Goal: Information Seeking & Learning: Learn about a topic

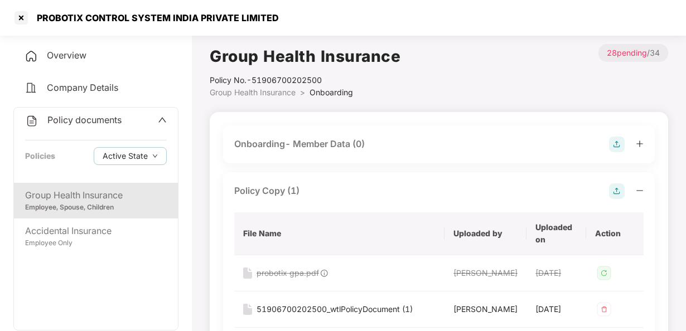
click at [115, 189] on div "Group Health Insurance" at bounding box center [96, 195] width 142 height 14
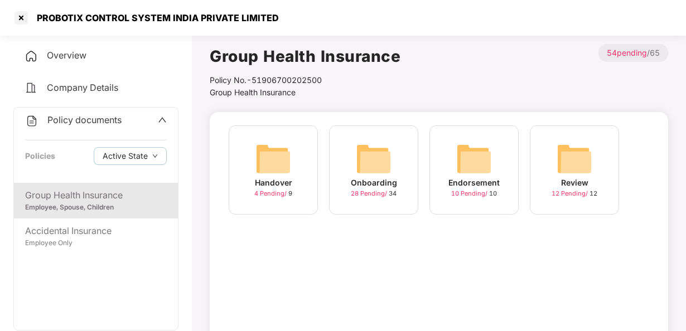
click at [161, 124] on icon "up" at bounding box center [162, 119] width 9 height 9
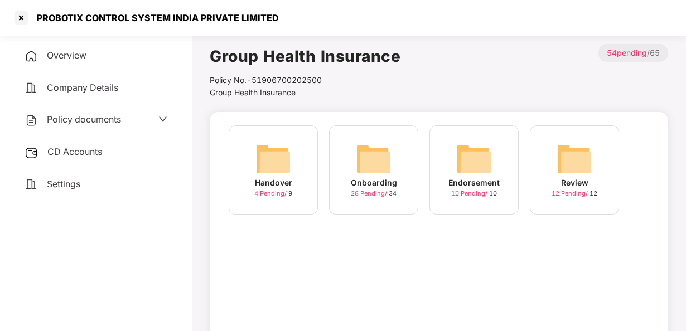
click at [116, 154] on div "CD Accounts" at bounding box center [95, 152] width 165 height 26
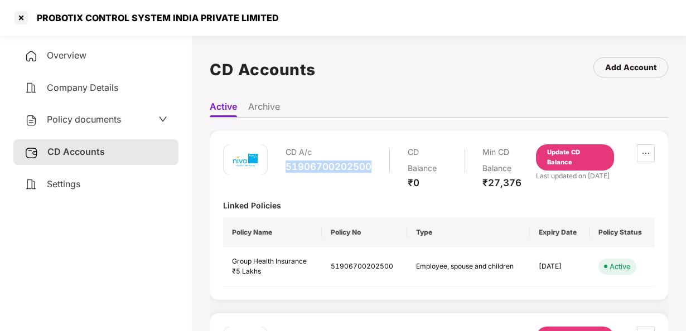
drag, startPoint x: 371, startPoint y: 165, endPoint x: 279, endPoint y: 169, distance: 92.6
click at [279, 169] on div "CD A/c 51906700202500 CD Balance ₹0 Min CD Balance ₹27,376" at bounding box center [379, 166] width 313 height 45
copy div "51906700202500"
click at [112, 122] on span "Policy documents" at bounding box center [84, 119] width 74 height 11
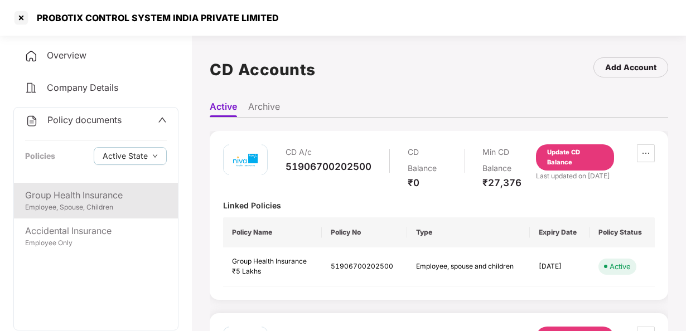
click at [76, 202] on div "Group Health Insurance" at bounding box center [96, 195] width 142 height 14
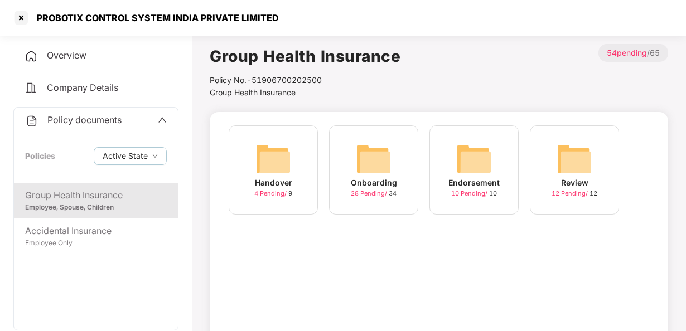
click at [381, 172] on img at bounding box center [374, 159] width 36 height 36
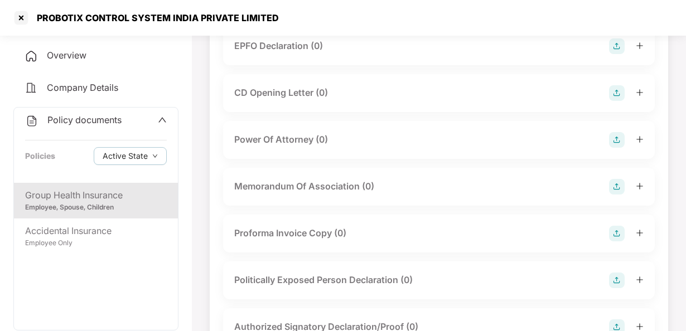
scroll to position [922, 0]
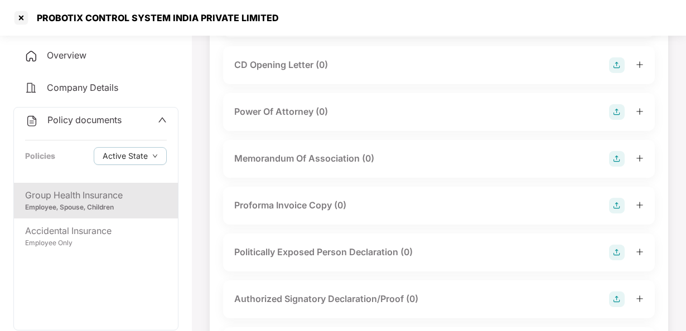
drag, startPoint x: 685, startPoint y: 210, endPoint x: 686, endPoint y: 183, distance: 26.8
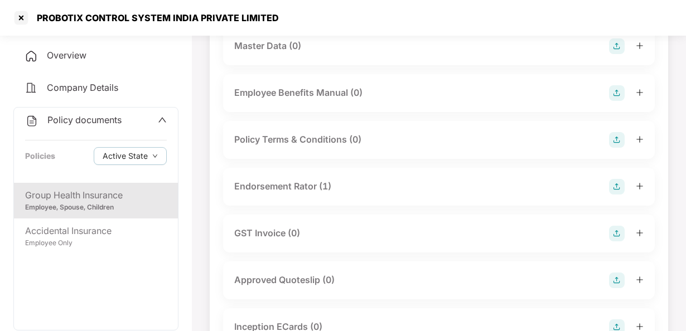
scroll to position [171, 0]
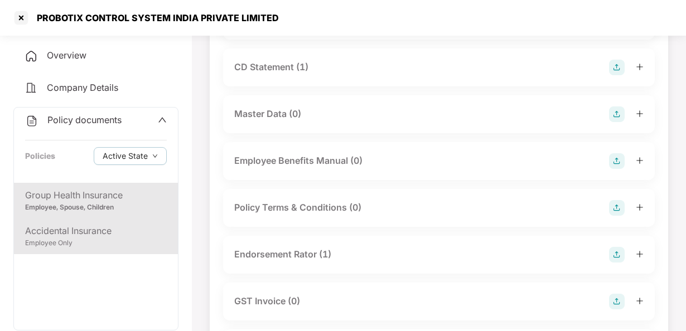
click at [79, 242] on div "Employee Only" at bounding box center [96, 243] width 142 height 11
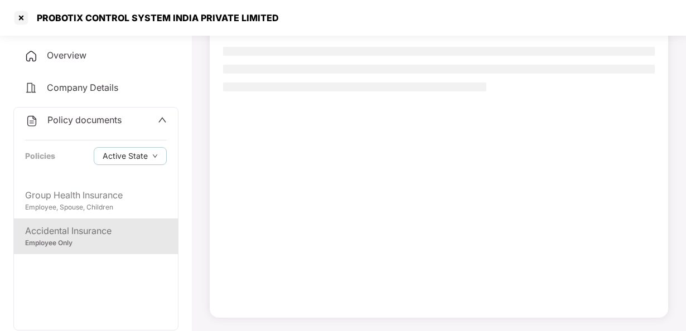
scroll to position [101, 0]
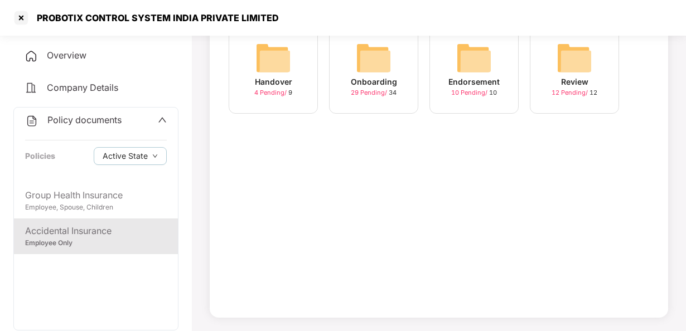
click at [384, 67] on img at bounding box center [374, 58] width 36 height 36
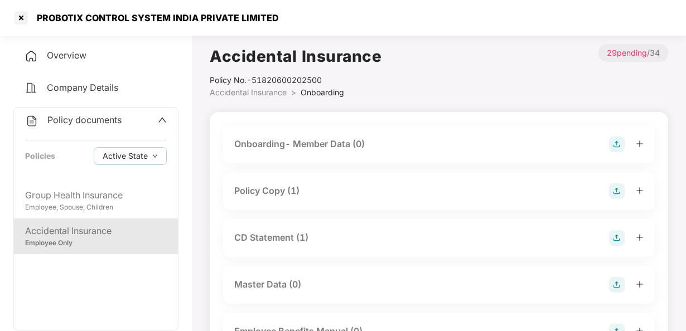
click at [325, 195] on div "Policy Copy (1)" at bounding box center [438, 191] width 409 height 16
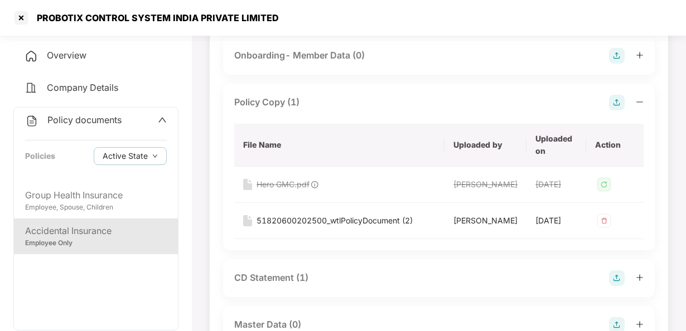
scroll to position [104, 0]
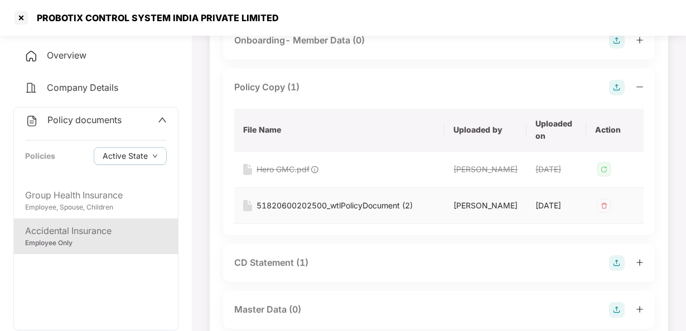
click at [365, 223] on td "51820600202500_wtlPolicyDocument (2)" at bounding box center [339, 206] width 210 height 36
click at [340, 212] on div "51820600202500_wtlPolicyDocument (2)" at bounding box center [334, 206] width 156 height 12
drag, startPoint x: 682, startPoint y: 79, endPoint x: 686, endPoint y: 70, distance: 9.2
click at [685, 70] on html "PROBOTIX CONTROL SYSTEM INDIA PRIVATE LIMITED Overview Company Details Policy d…" at bounding box center [343, 61] width 686 height 331
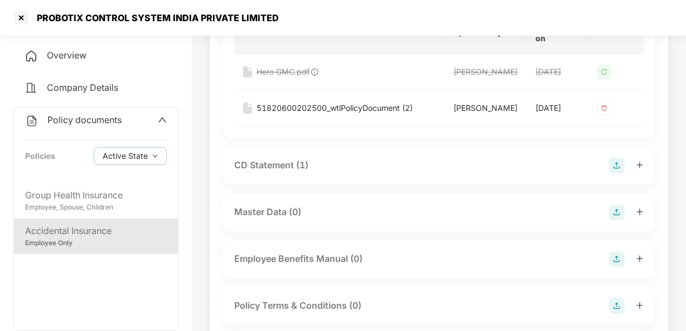
scroll to position [204, 0]
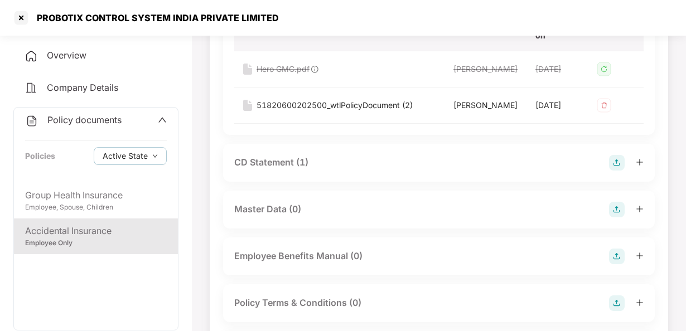
click at [261, 169] on div "CD Statement (1)" at bounding box center [271, 162] width 74 height 14
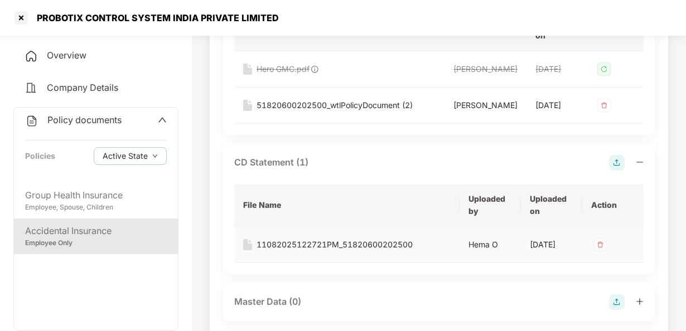
click at [299, 251] on div "11082025122721PM_51820600202500" at bounding box center [334, 245] width 156 height 12
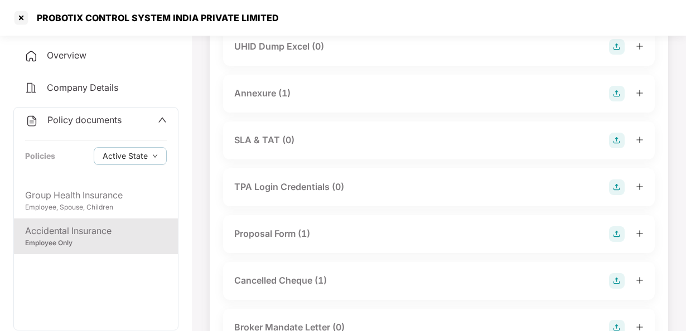
scroll to position [811, 0]
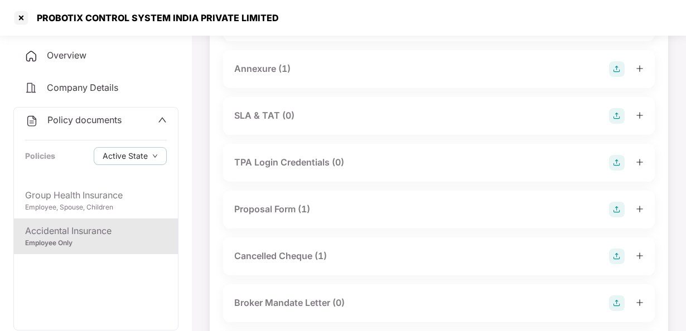
click at [329, 77] on div "Annexure (1)" at bounding box center [438, 69] width 409 height 16
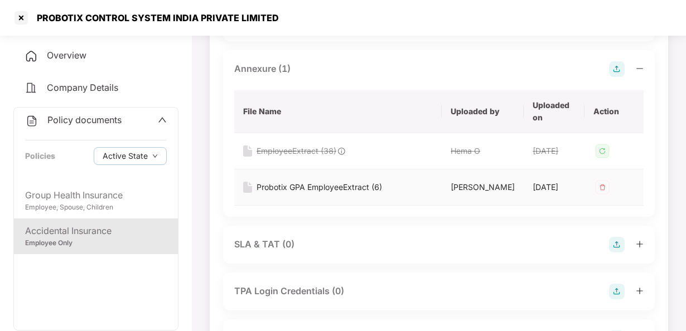
click at [302, 193] on div "Probotix GPA EmployeeExtract (6)" at bounding box center [318, 187] width 125 height 12
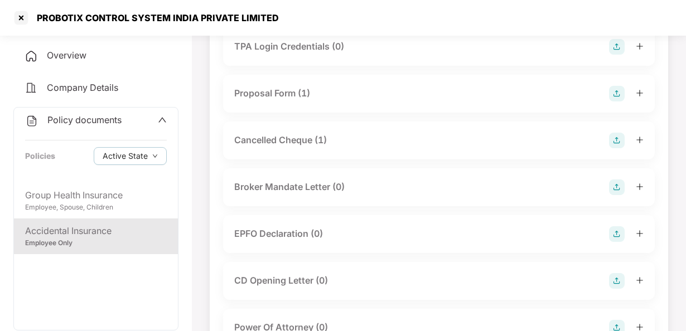
scroll to position [1057, 0]
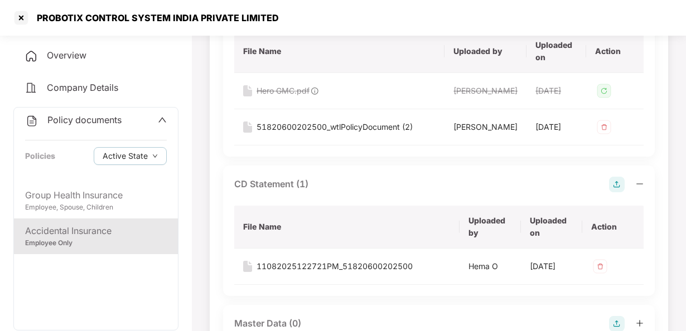
scroll to position [178, 0]
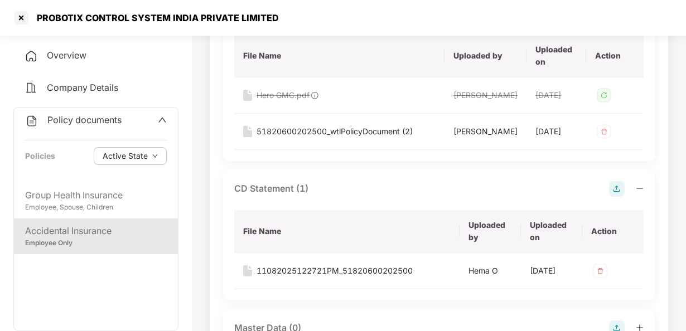
drag, startPoint x: 685, startPoint y: 67, endPoint x: 687, endPoint y: 57, distance: 10.2
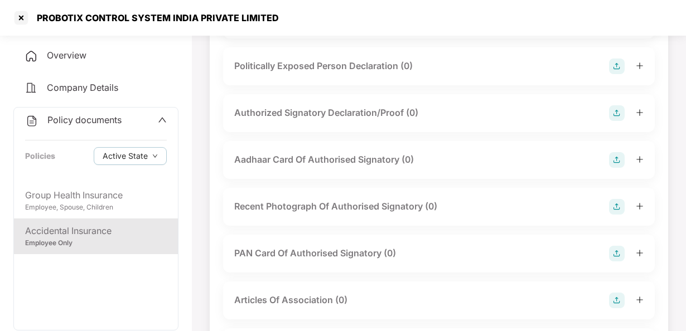
scroll to position [1629, 0]
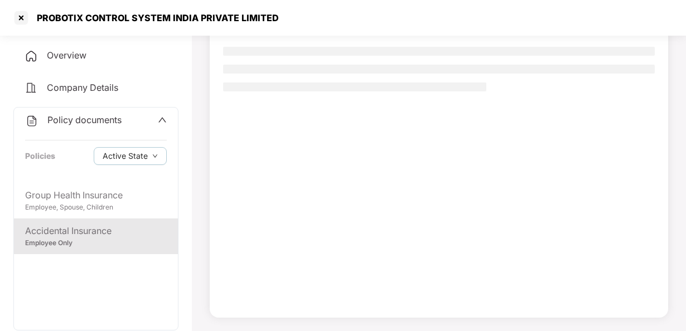
scroll to position [101, 0]
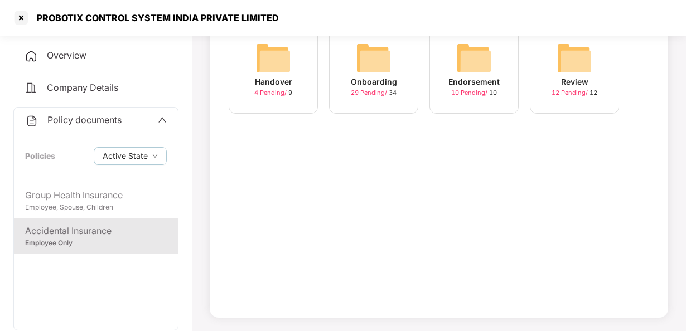
drag, startPoint x: 681, startPoint y: 123, endPoint x: 686, endPoint y: 80, distance: 43.1
click at [685, 80] on html "PROBOTIX CONTROL SYSTEM INDIA PRIVATE LIMITED Overview Company Details Policy d…" at bounding box center [343, 64] width 686 height 331
click at [19, 14] on div at bounding box center [21, 18] width 18 height 18
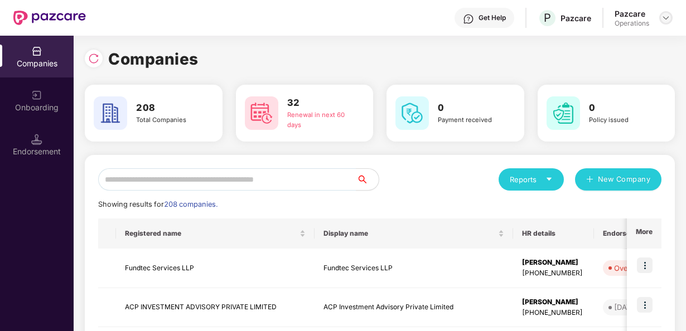
click at [665, 23] on div at bounding box center [665, 17] width 13 height 13
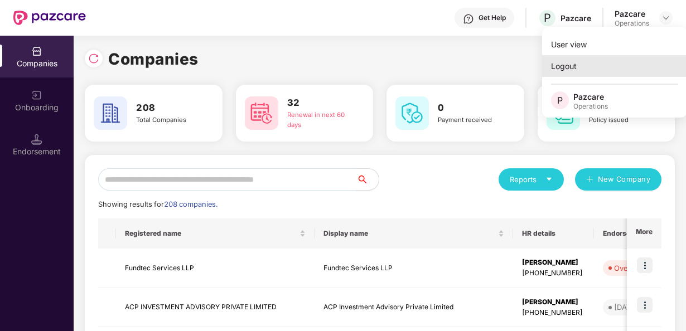
click at [594, 71] on div "Logout" at bounding box center [614, 66] width 145 height 22
